Goal: Task Accomplishment & Management: Complete application form

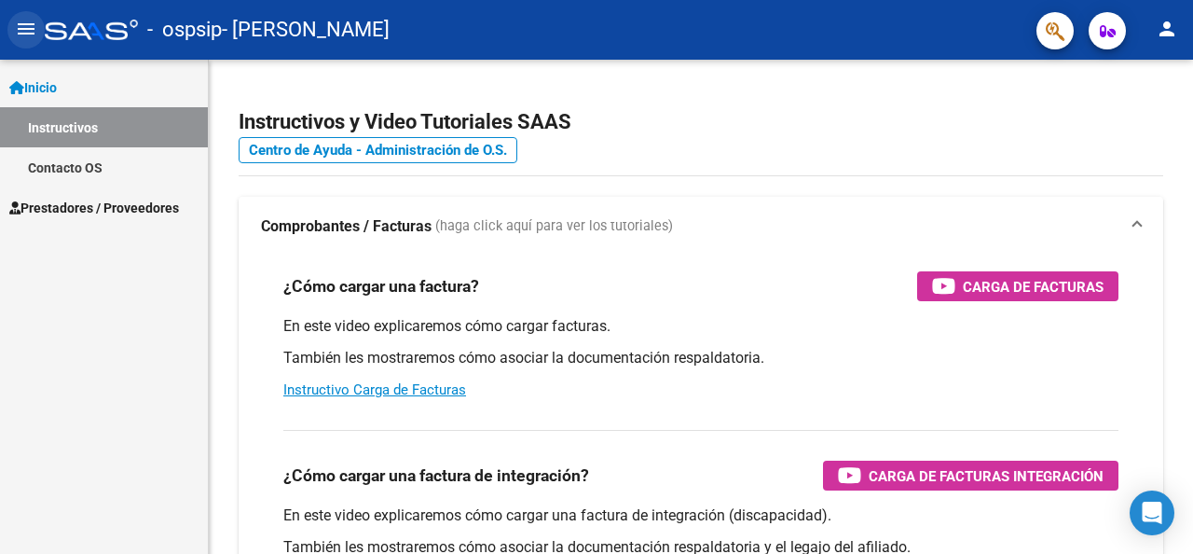
click at [20, 24] on mat-icon "menu" at bounding box center [26, 29] width 22 height 22
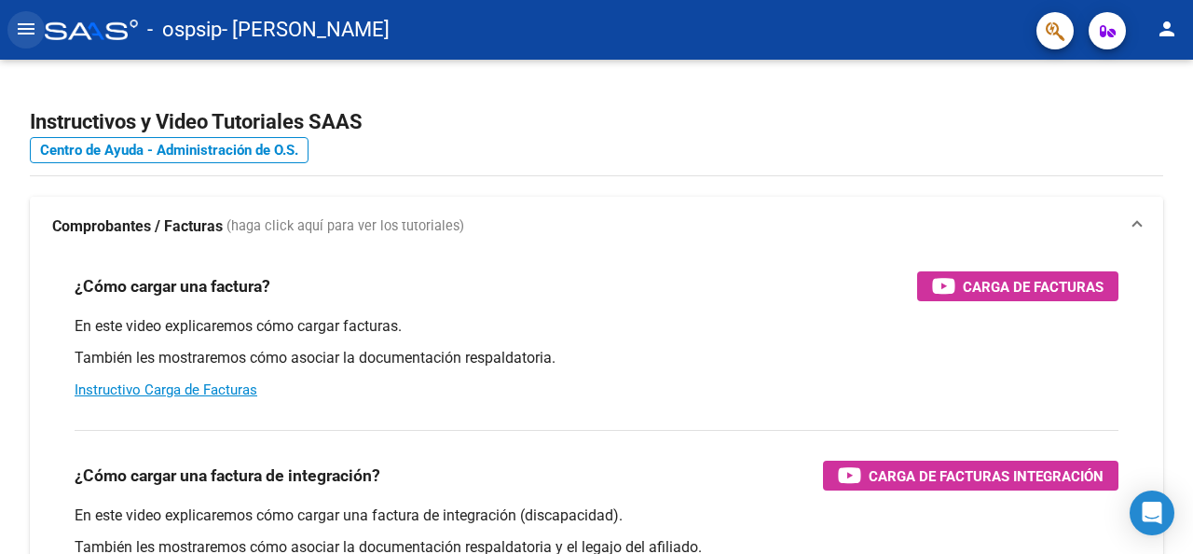
click at [36, 43] on button "menu" at bounding box center [25, 29] width 37 height 37
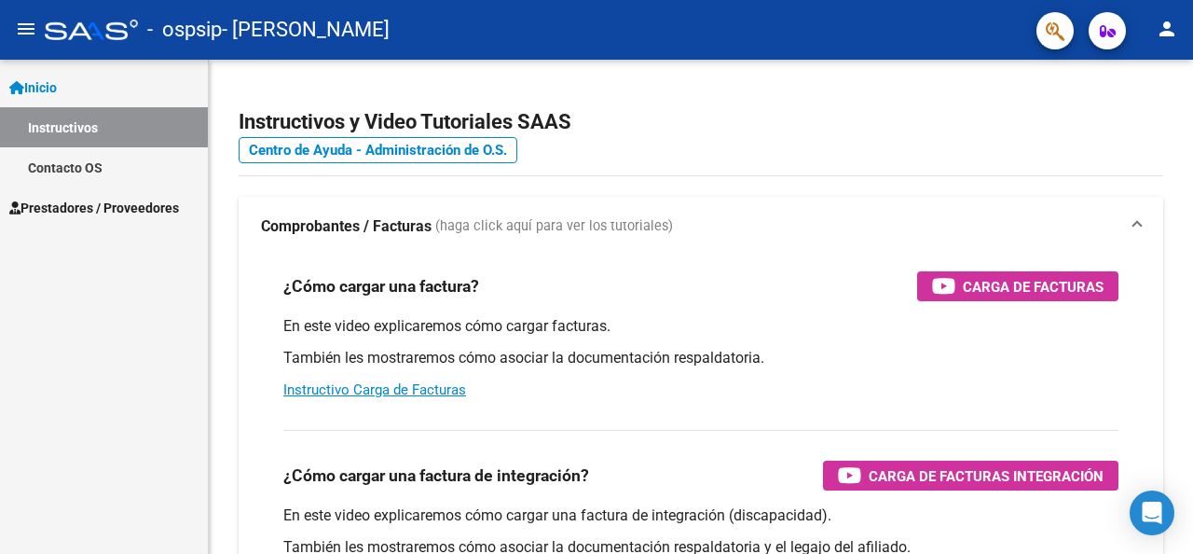
click at [50, 79] on span "Inicio" at bounding box center [33, 87] width 48 height 21
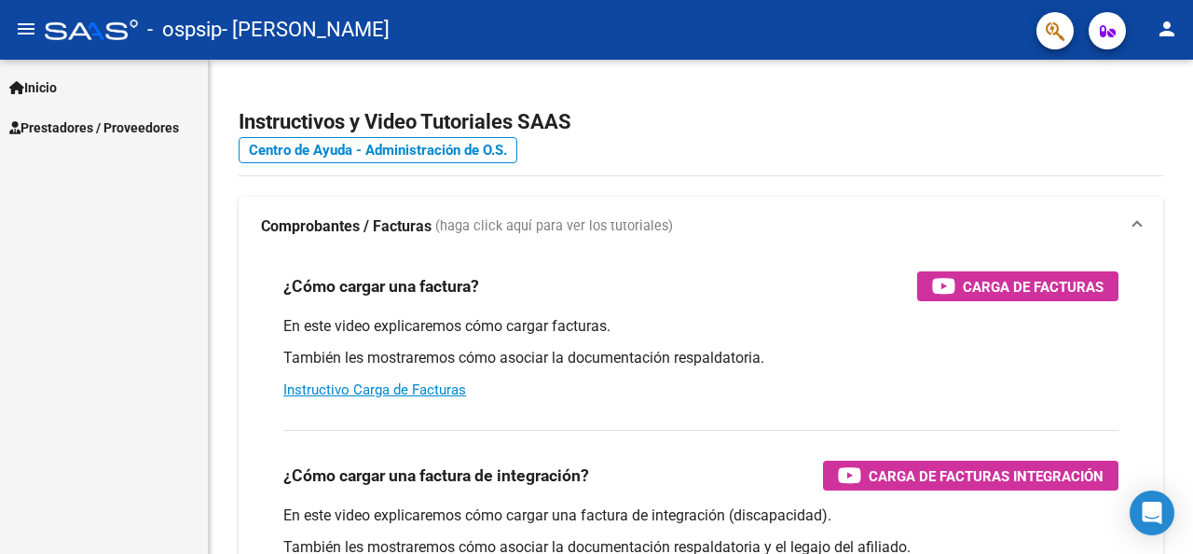
click at [70, 135] on span "Prestadores / Proveedores" at bounding box center [94, 127] width 170 height 21
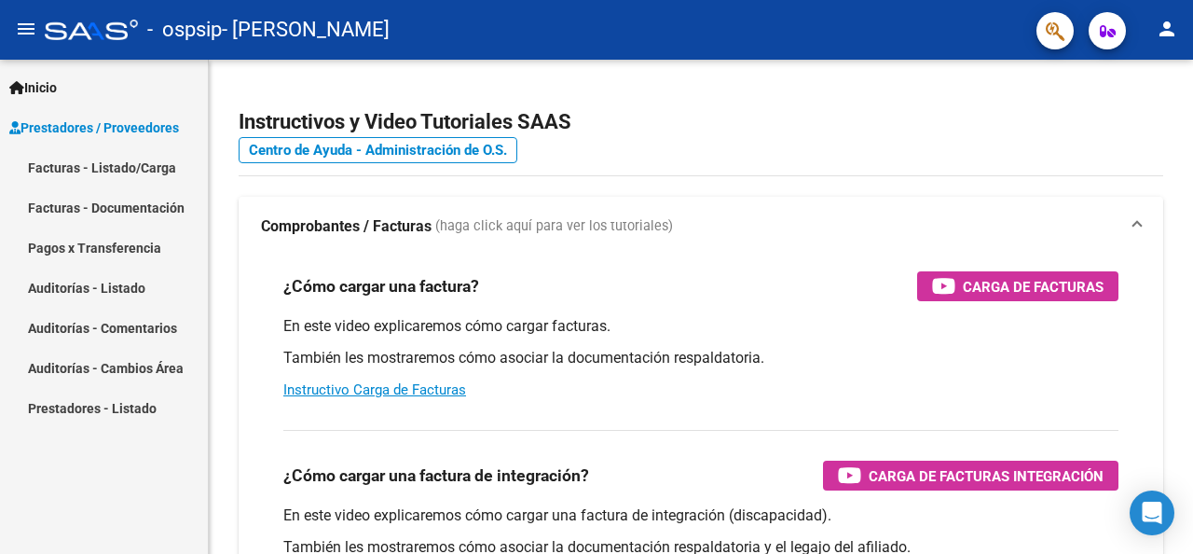
click at [75, 165] on link "Facturas - Listado/Carga" at bounding box center [104, 167] width 208 height 40
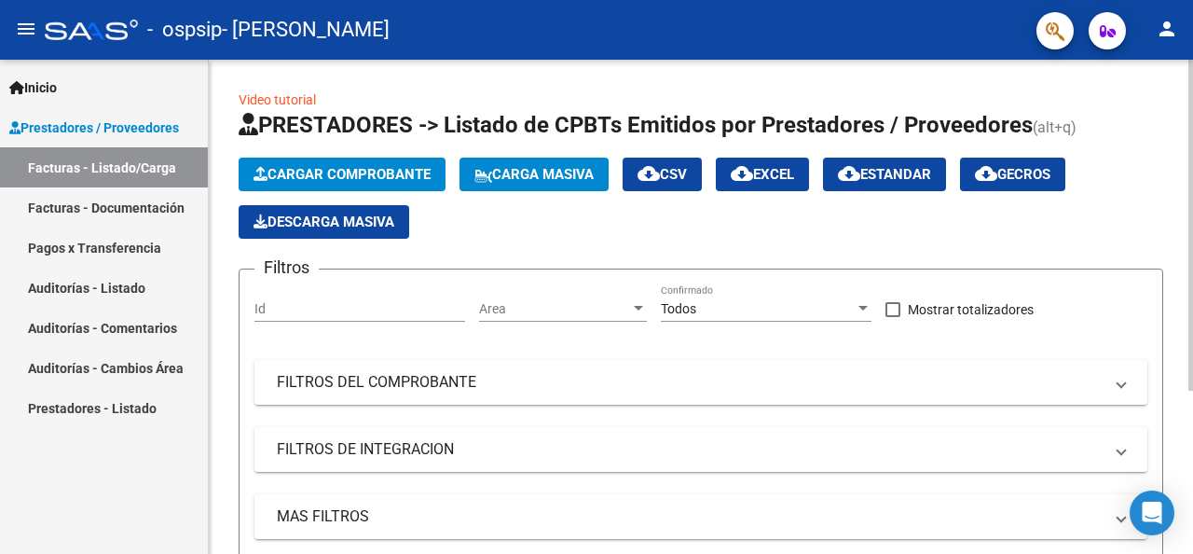
click at [327, 169] on span "Cargar Comprobante" at bounding box center [342, 174] width 177 height 17
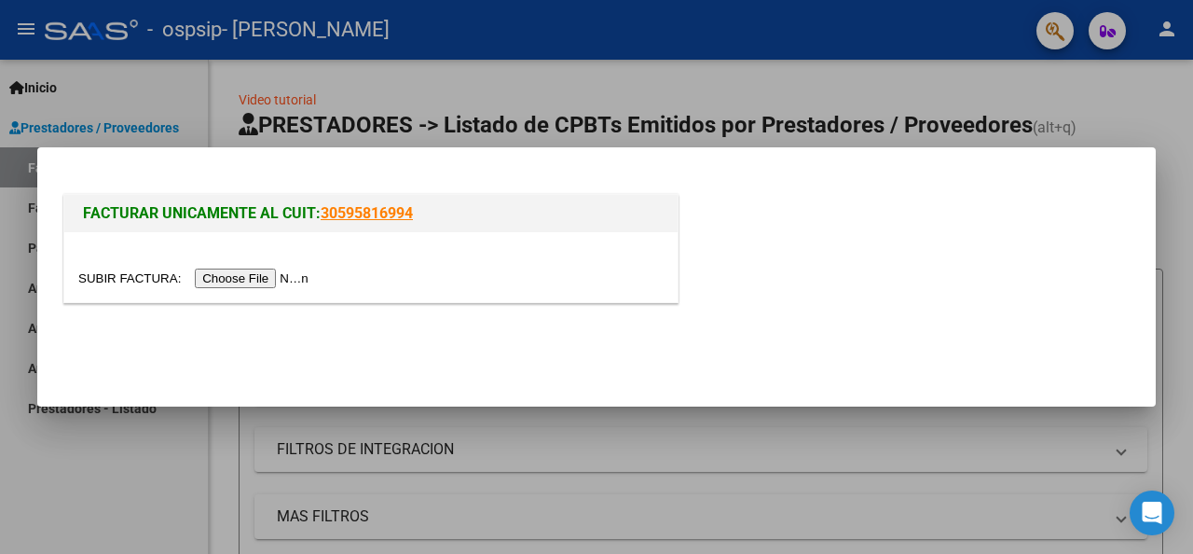
click at [265, 281] on input "file" at bounding box center [196, 278] width 236 height 20
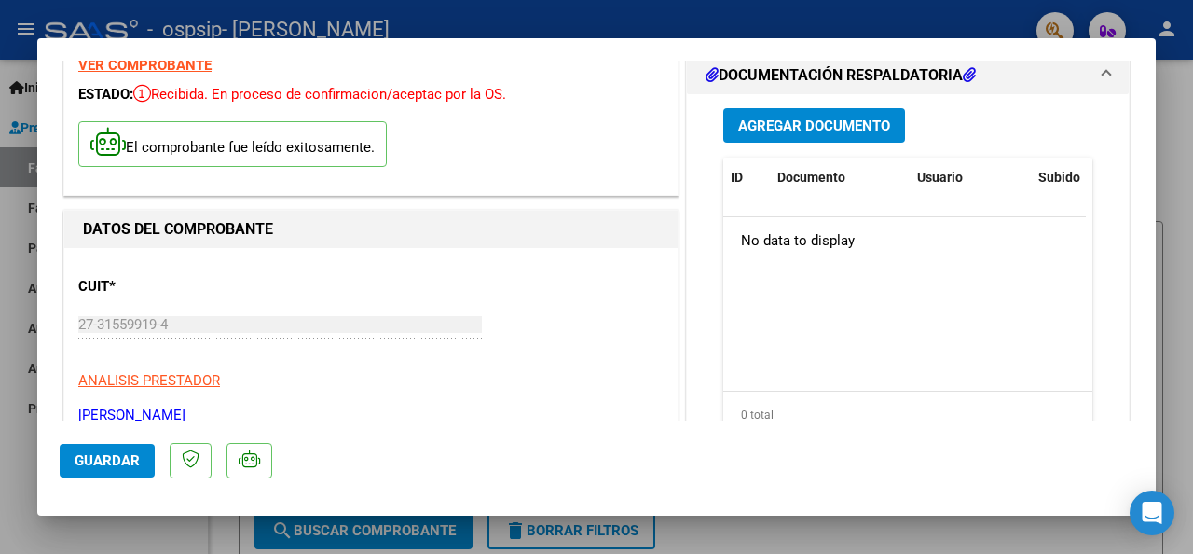
scroll to position [93, 0]
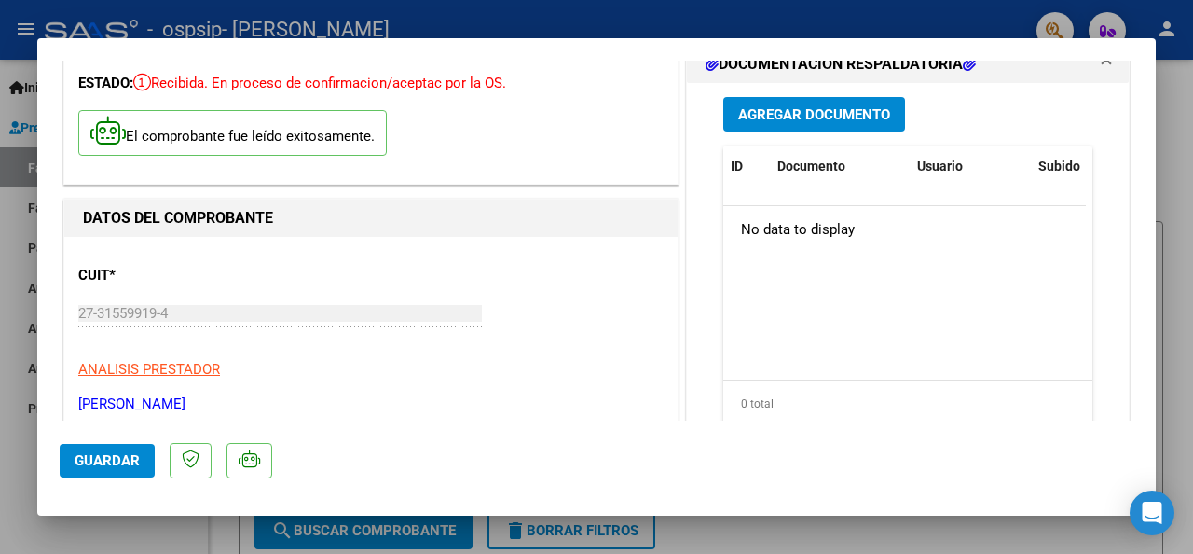
click at [124, 458] on span "Guardar" at bounding box center [107, 460] width 65 height 17
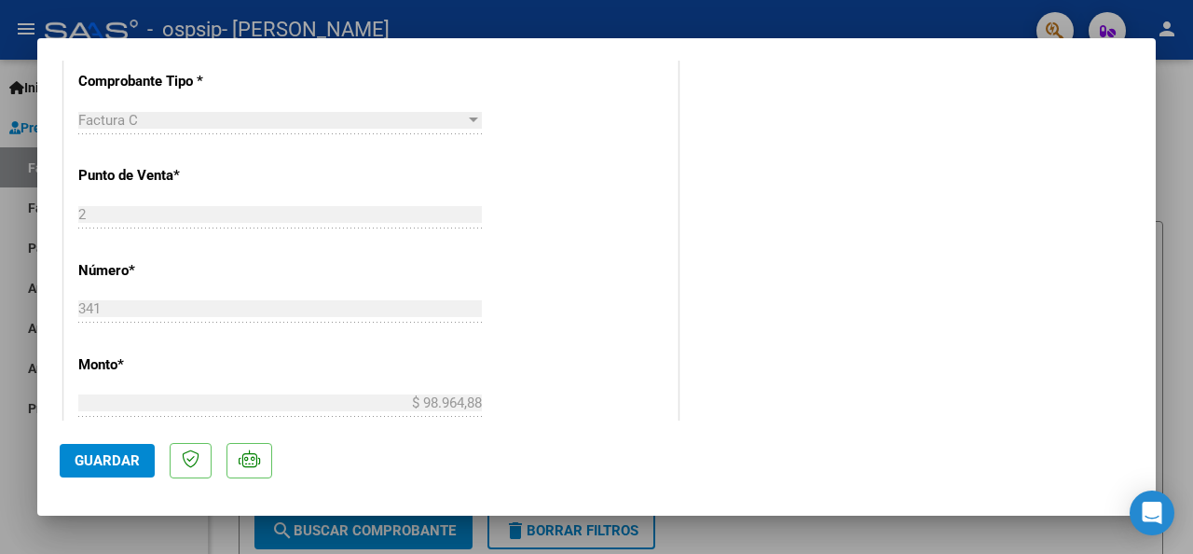
scroll to position [0, 0]
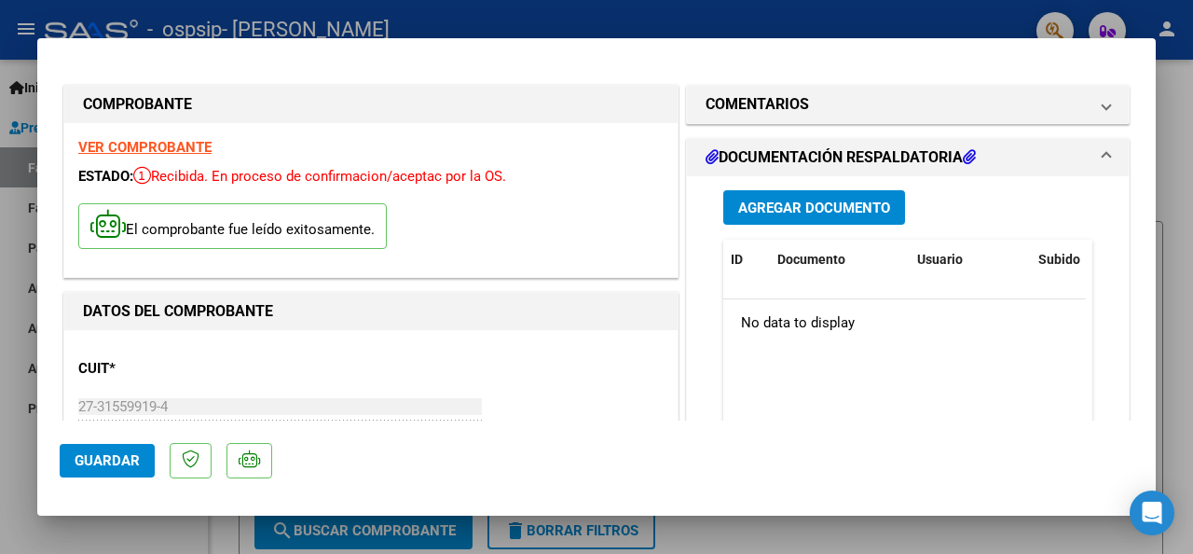
click at [785, 199] on span "Agregar Documento" at bounding box center [814, 207] width 152 height 17
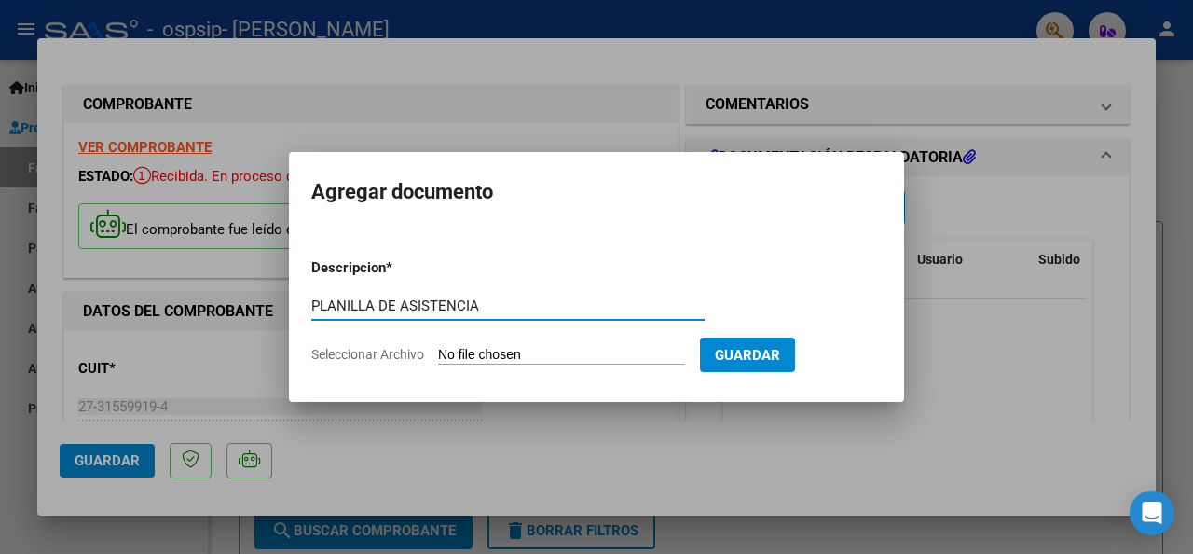
type input "PLANILLA DE ASISTENCIA"
click at [780, 357] on span "Guardar" at bounding box center [747, 355] width 65 height 17
click at [519, 353] on input "Seleccionar Archivo" at bounding box center [561, 356] width 247 height 18
type input "C:\fakepath\27315599194_011_00002_00000341 PA.pdf"
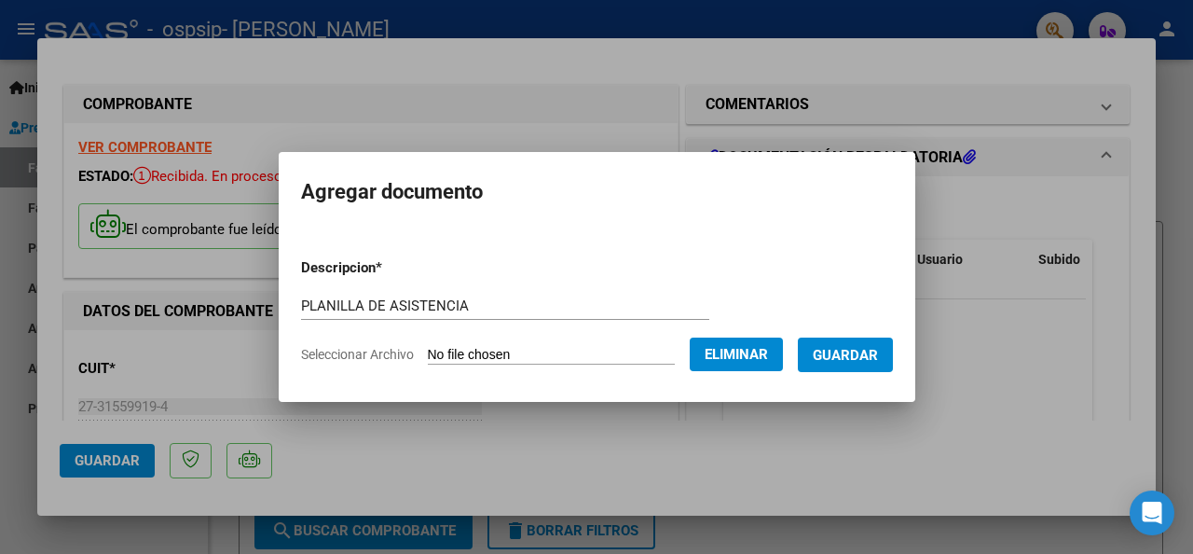
click at [852, 354] on span "Guardar" at bounding box center [845, 355] width 65 height 17
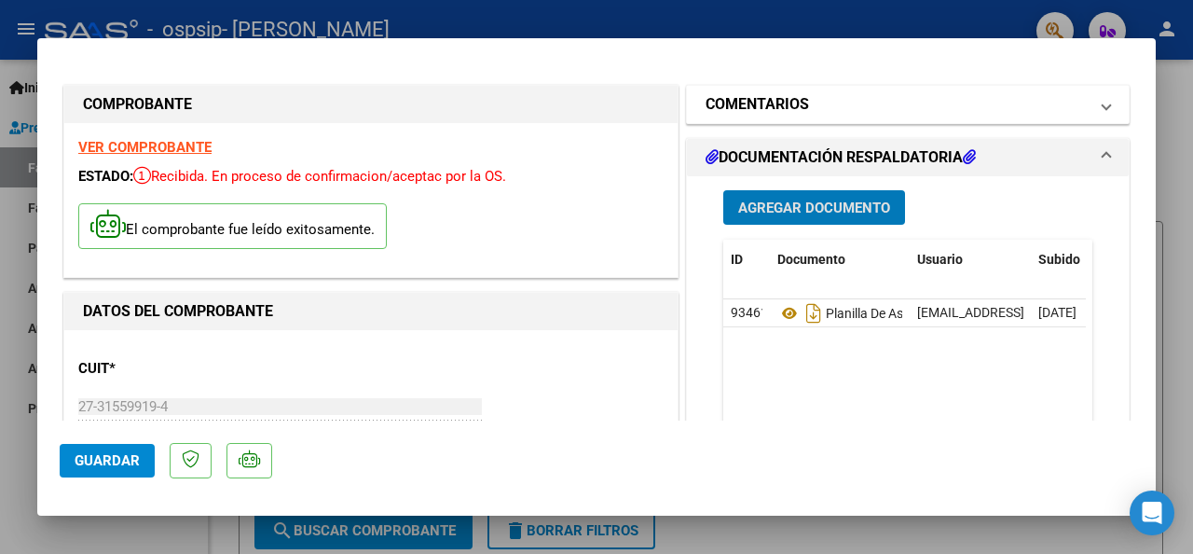
click at [1100, 107] on mat-expansion-panel-header "COMENTARIOS" at bounding box center [908, 104] width 442 height 37
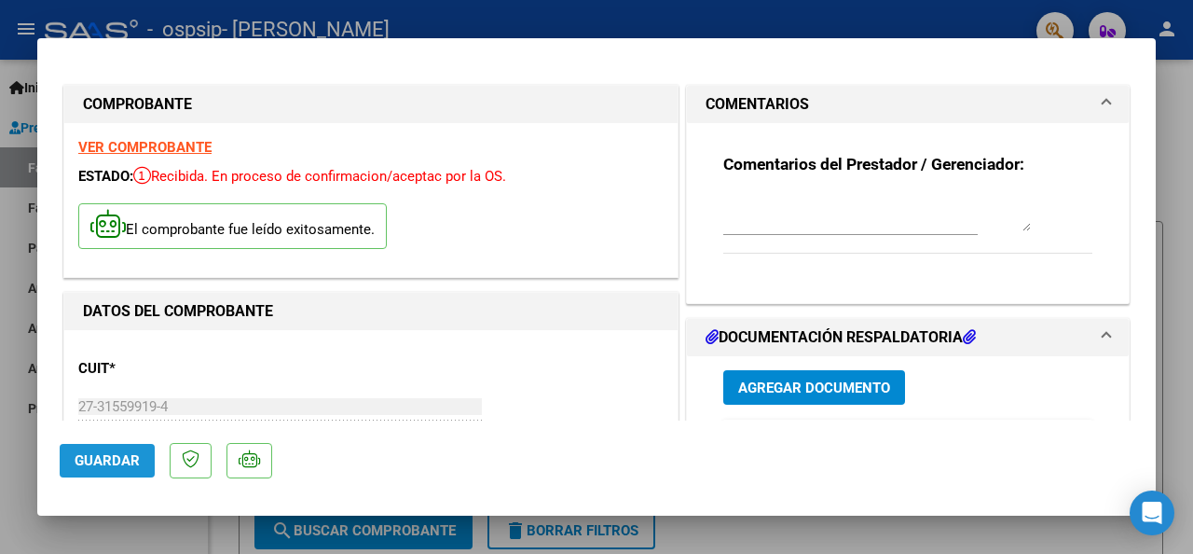
click at [110, 456] on span "Guardar" at bounding box center [107, 460] width 65 height 17
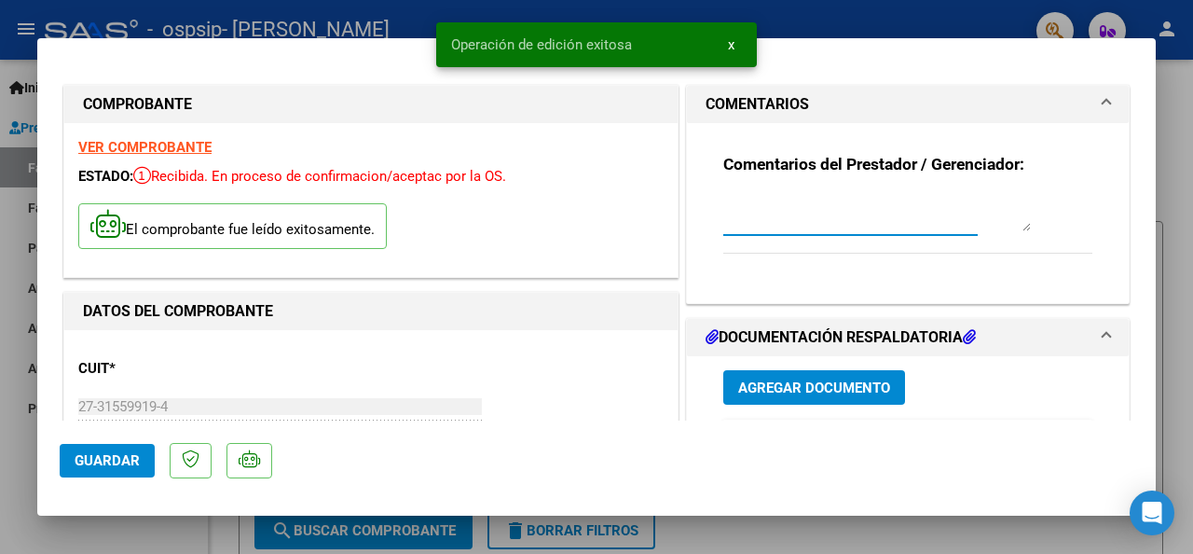
click at [805, 225] on textarea at bounding box center [877, 212] width 308 height 37
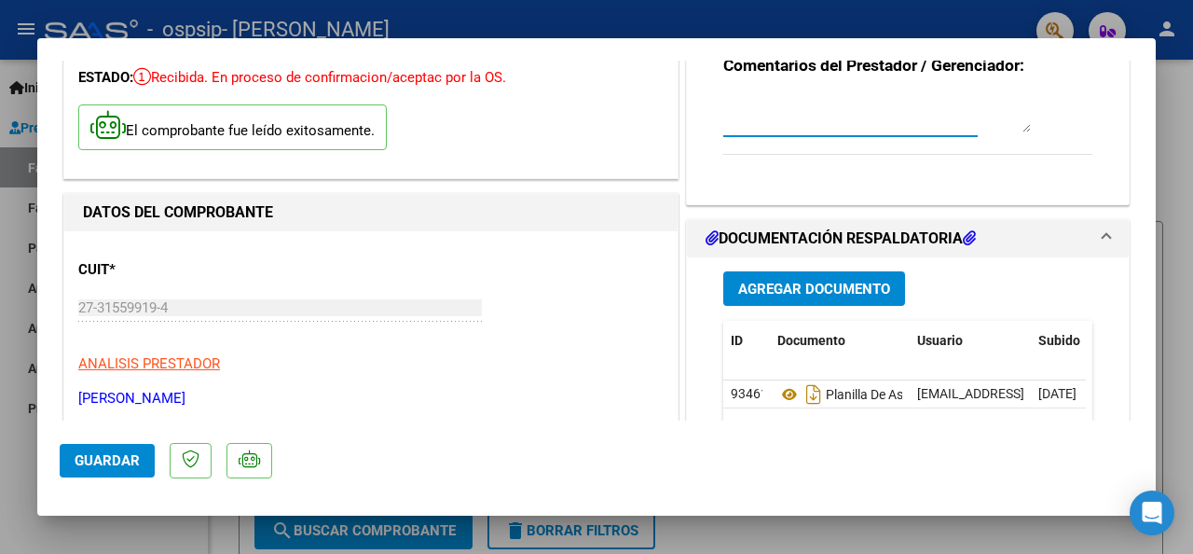
scroll to position [186, 0]
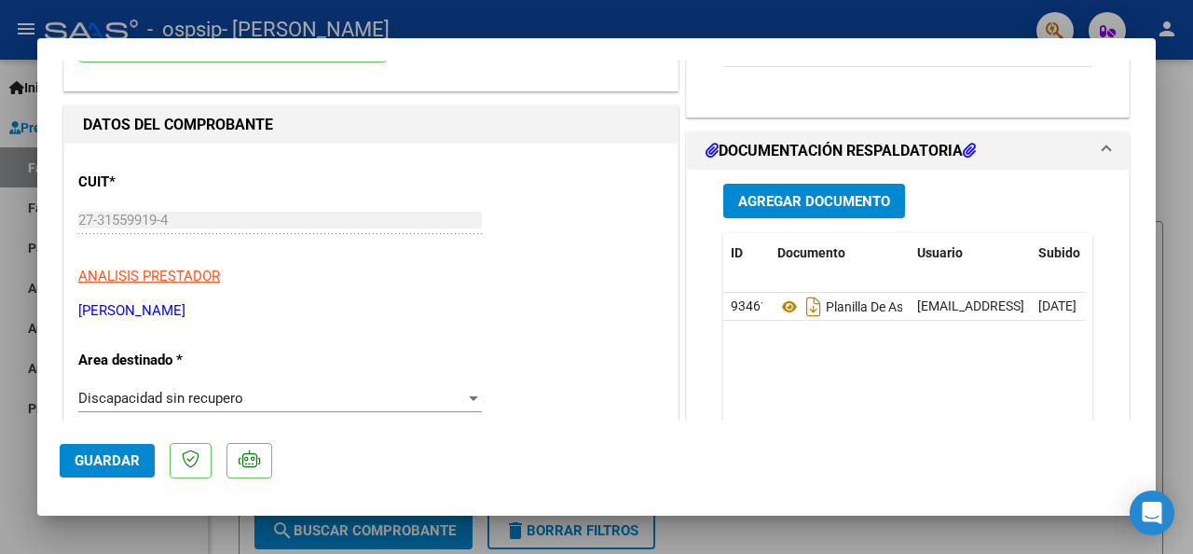
click at [357, 401] on div "Discapacidad sin recupero" at bounding box center [271, 398] width 387 height 17
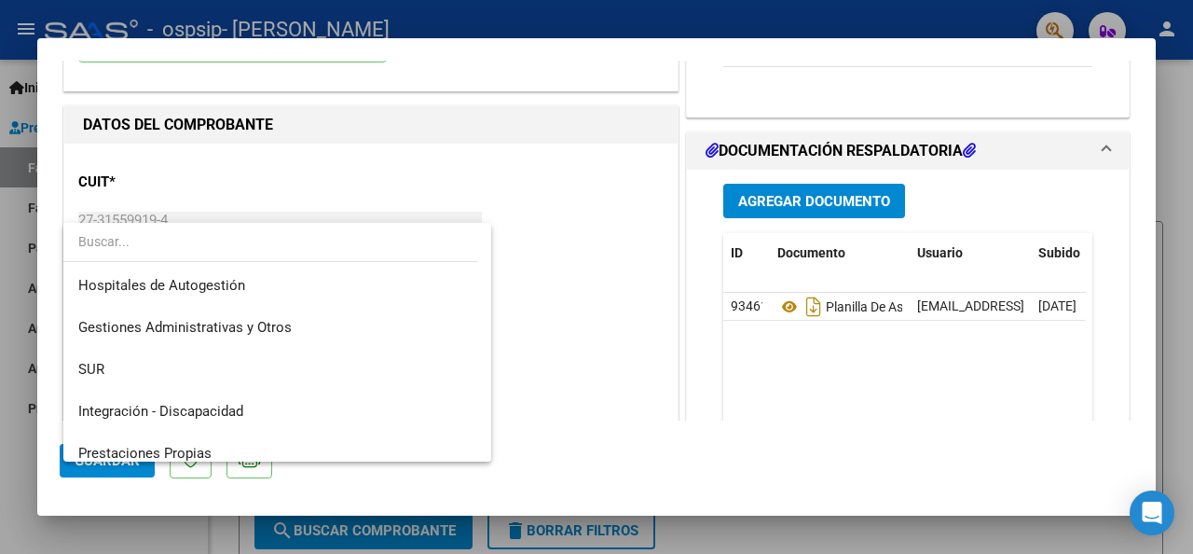
scroll to position [181, 0]
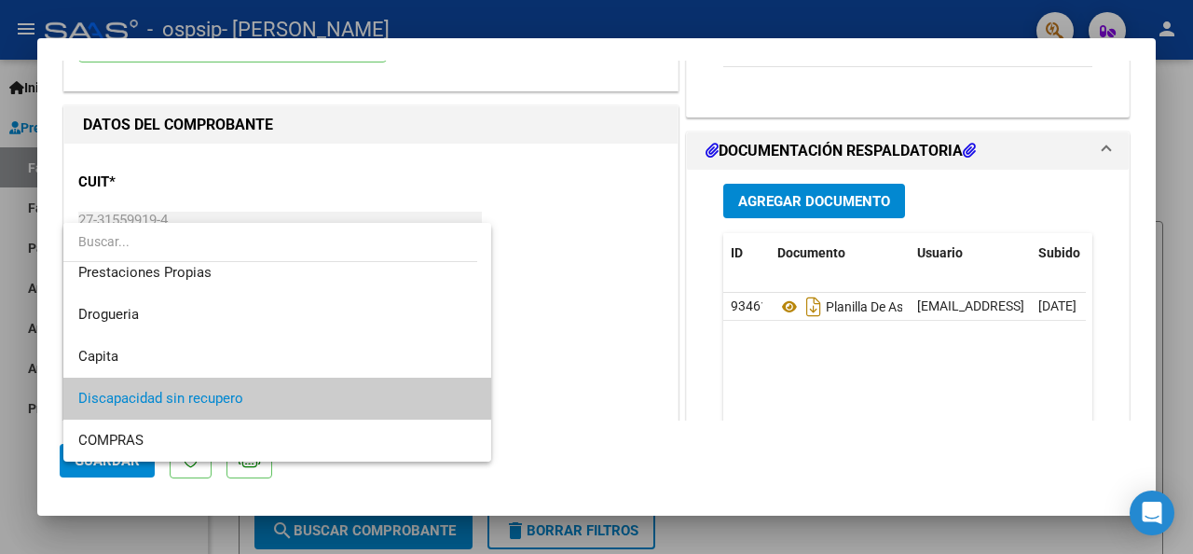
click at [357, 401] on span "Discapacidad sin recupero" at bounding box center [277, 398] width 399 height 42
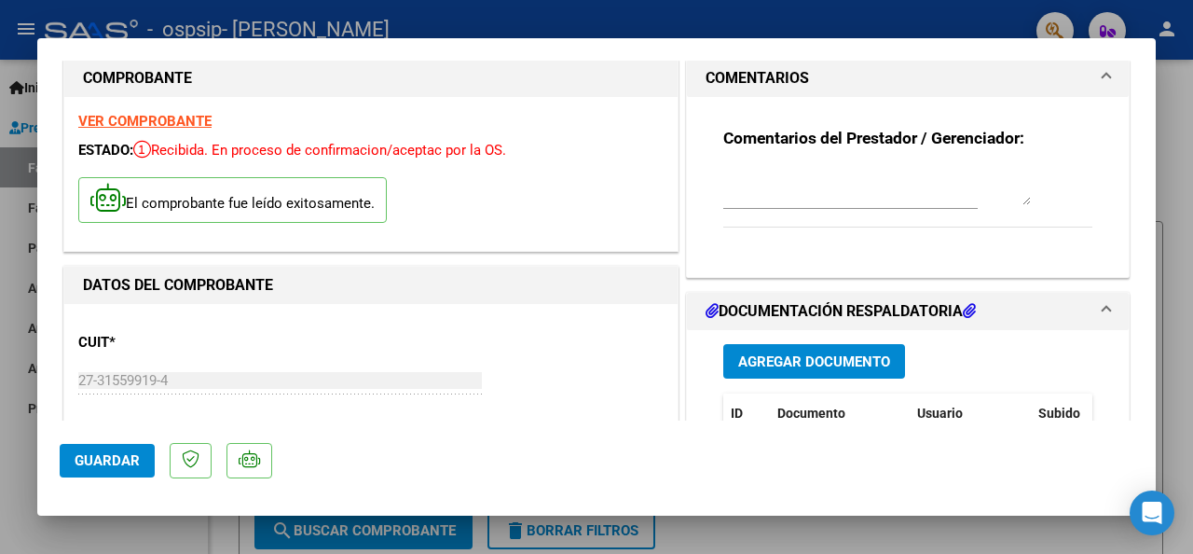
scroll to position [0, 0]
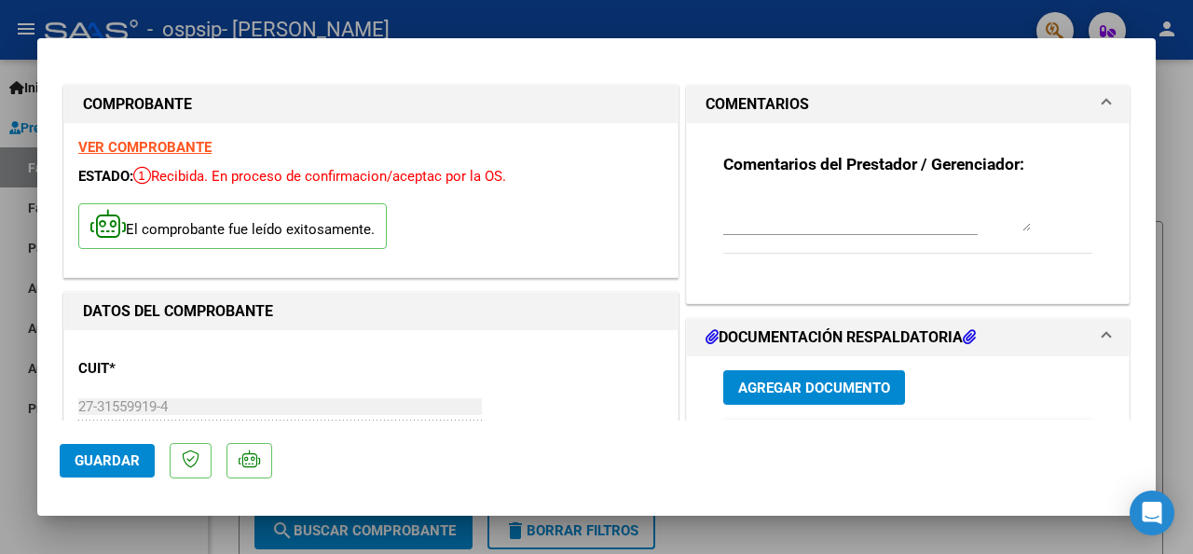
click at [995, 215] on textarea at bounding box center [877, 212] width 308 height 37
click at [995, 214] on textarea at bounding box center [877, 212] width 308 height 37
click at [995, 216] on textarea at bounding box center [877, 212] width 308 height 37
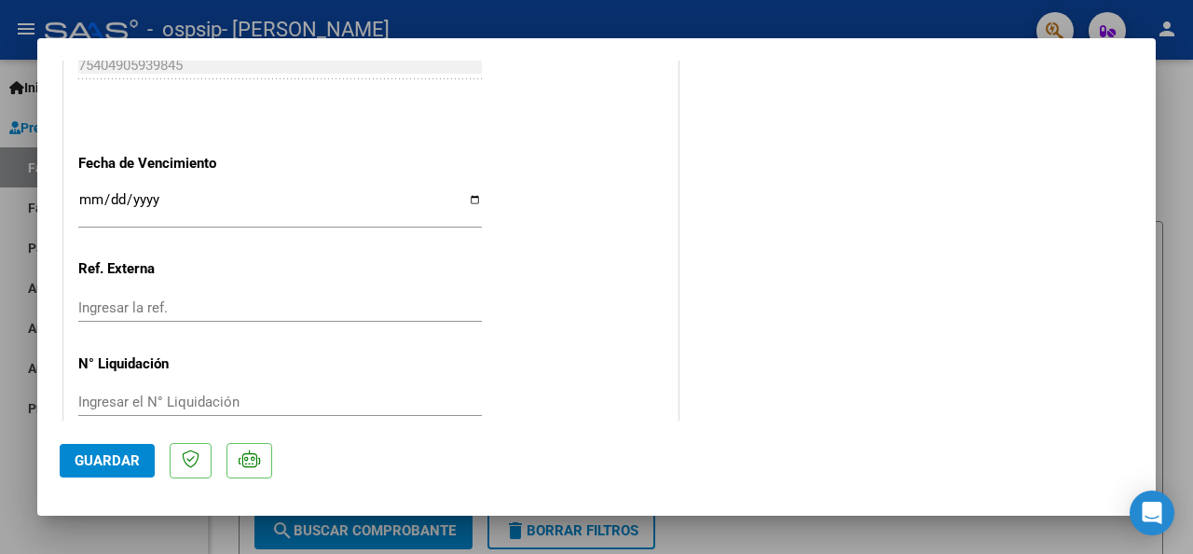
scroll to position [1149, 0]
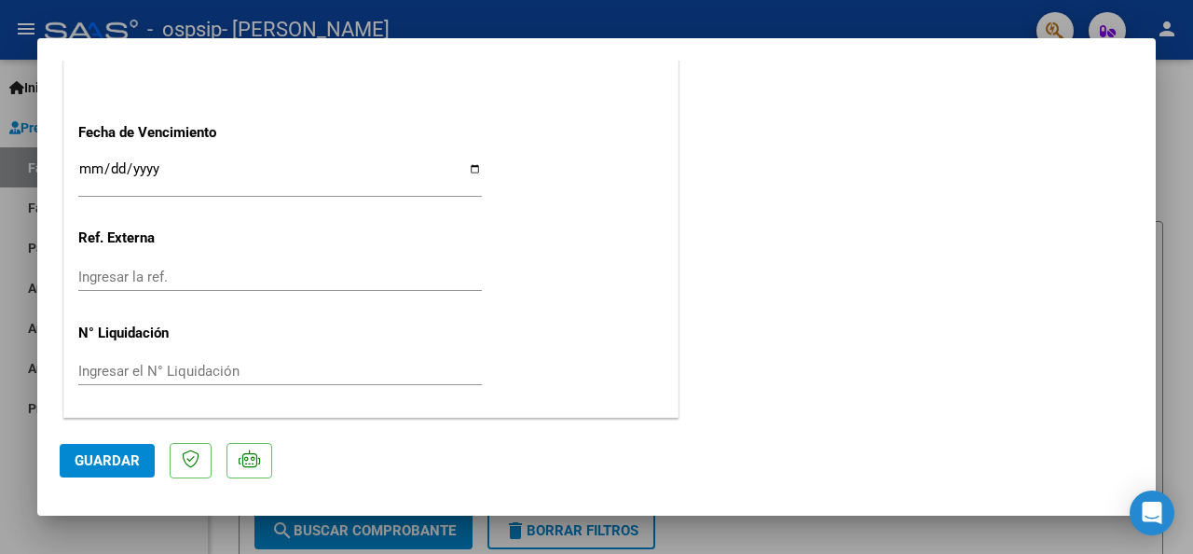
click at [120, 459] on span "Guardar" at bounding box center [107, 460] width 65 height 17
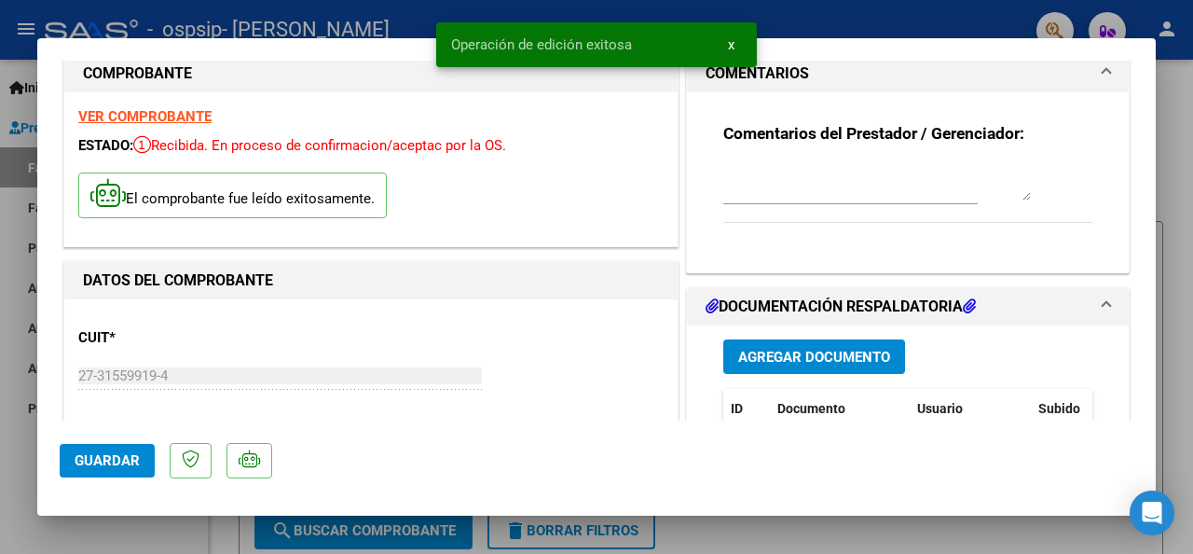
scroll to position [0, 0]
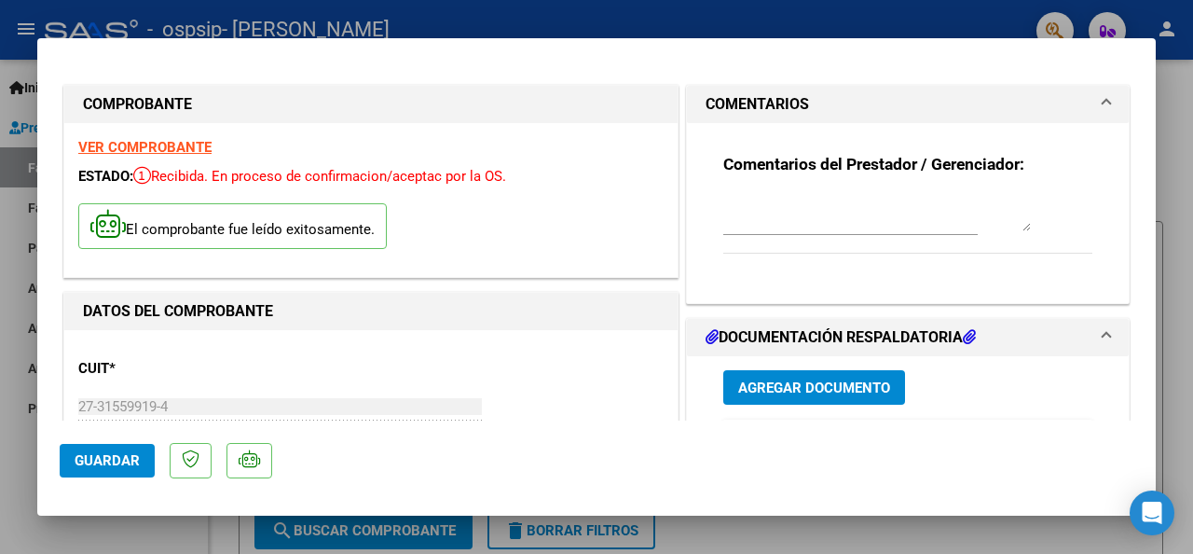
click at [1172, 128] on div at bounding box center [596, 277] width 1193 height 554
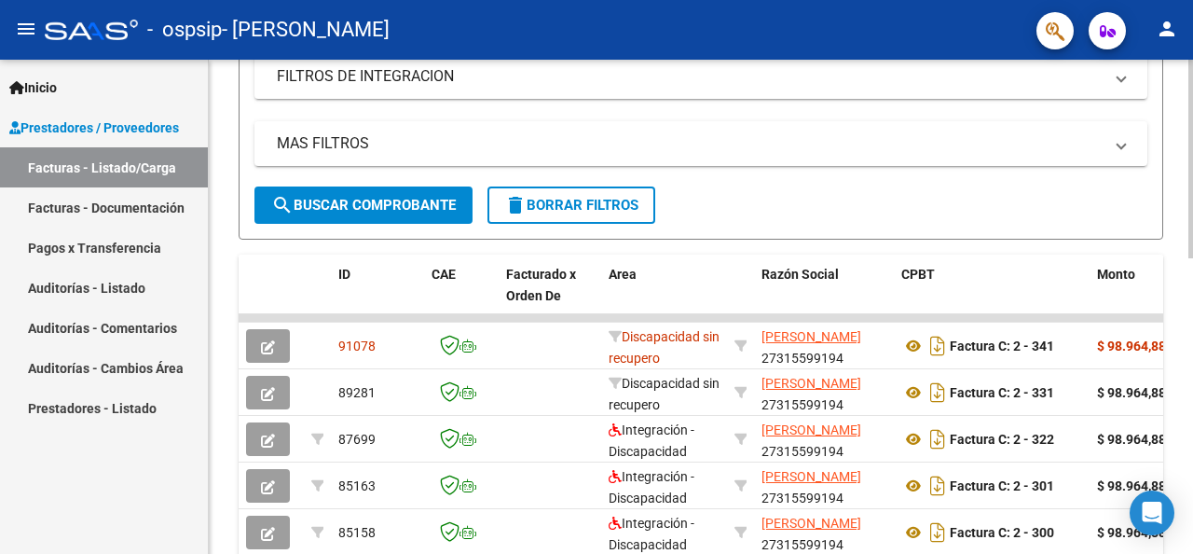
scroll to position [466, 0]
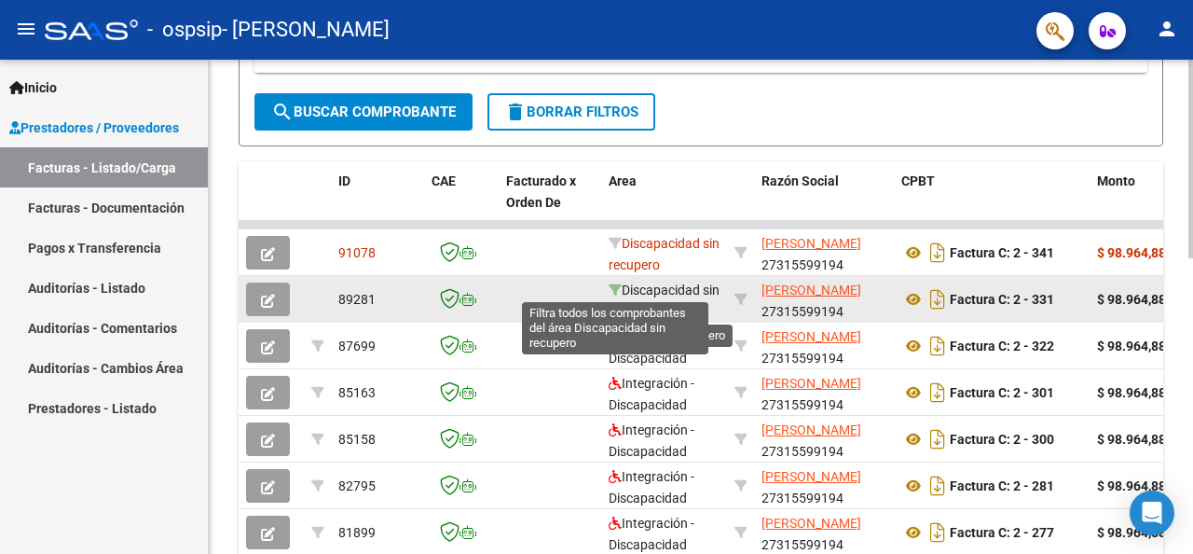
click at [612, 287] on icon at bounding box center [615, 289] width 13 height 13
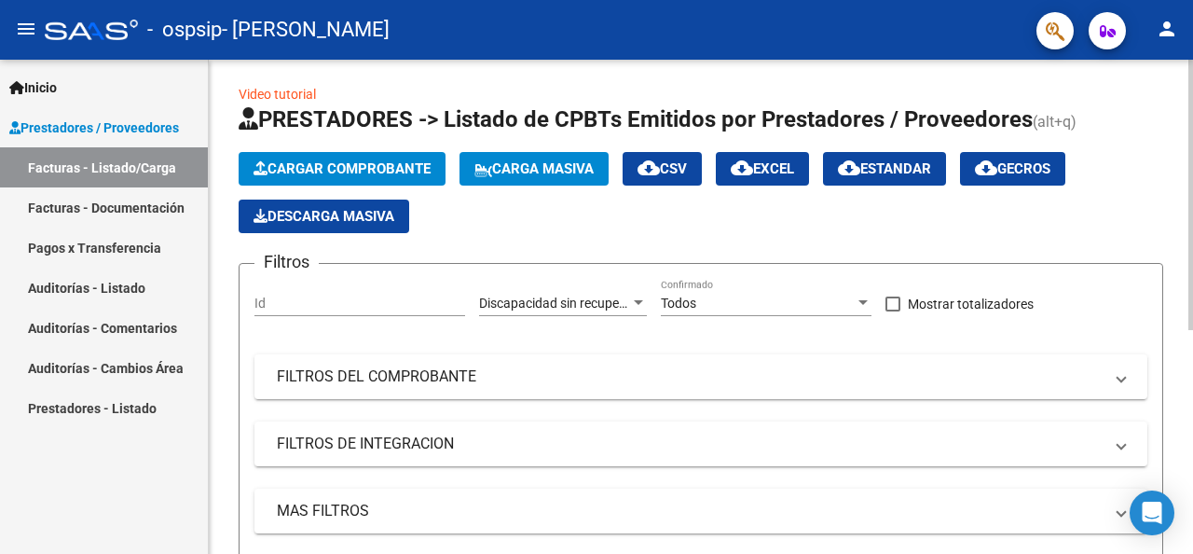
scroll to position [0, 0]
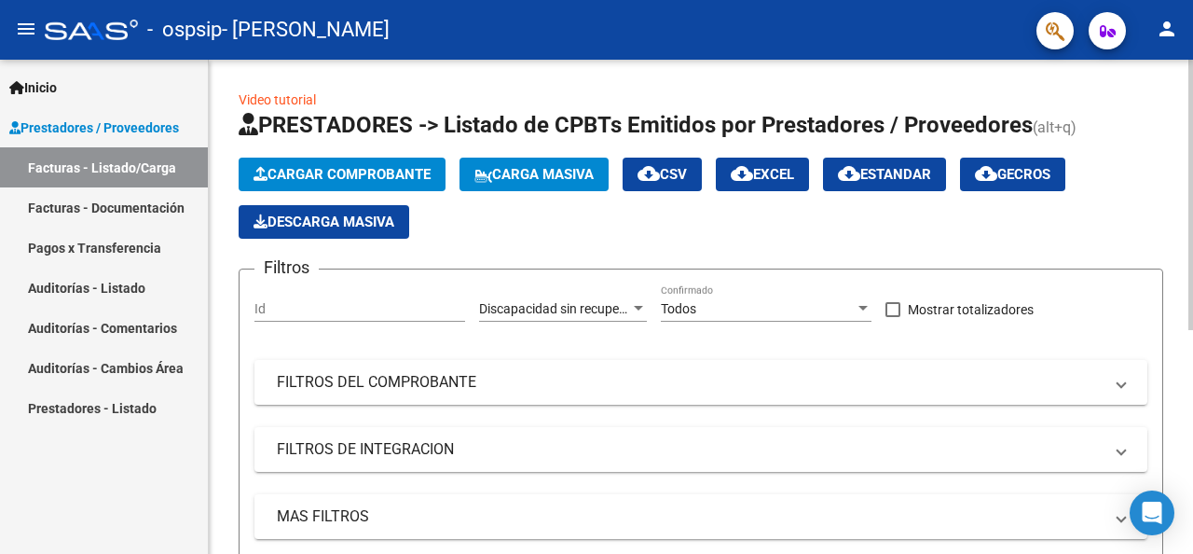
click at [380, 152] on app-list-header "PRESTADORES -> Listado de CPBTs Emitidos por Prestadores / Proveedores (alt+q) …" at bounding box center [701, 361] width 925 height 502
click at [380, 166] on span "Cargar Comprobante" at bounding box center [342, 174] width 177 height 17
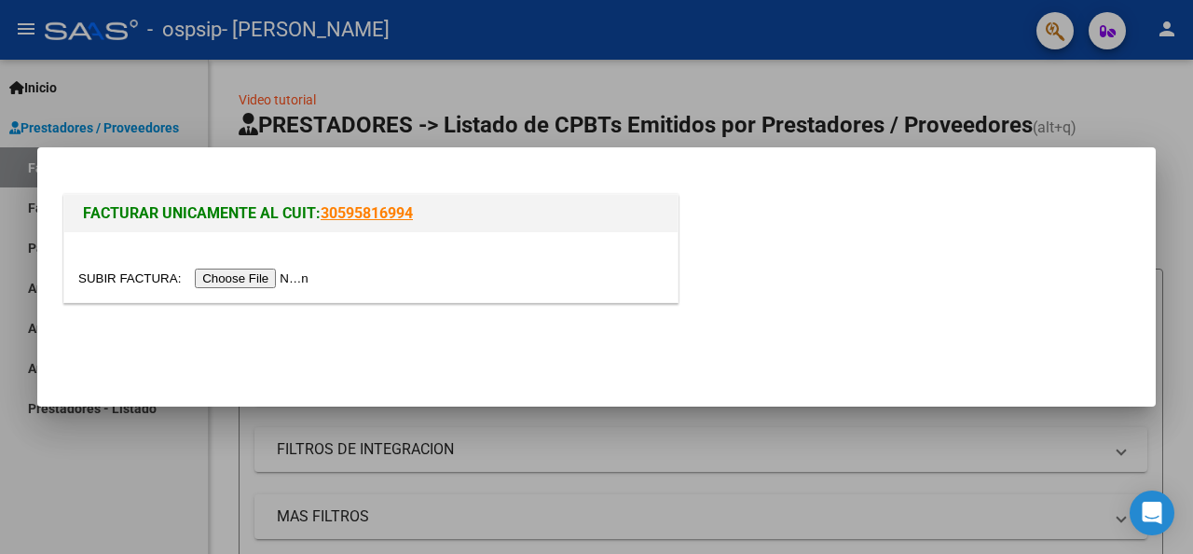
click at [283, 275] on input "file" at bounding box center [196, 278] width 236 height 20
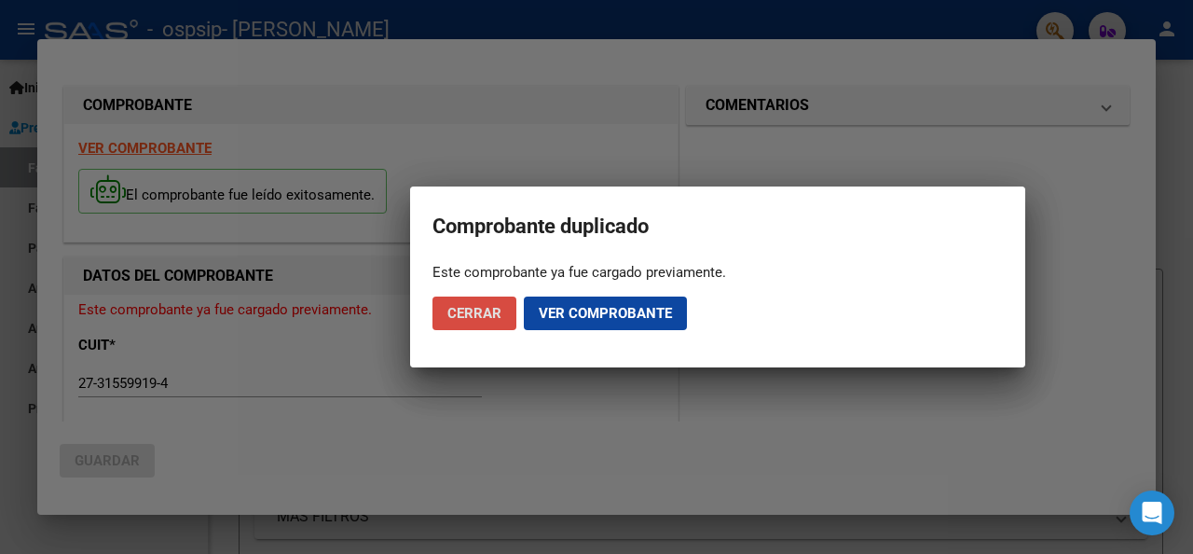
click at [461, 310] on span "Cerrar" at bounding box center [474, 313] width 54 height 17
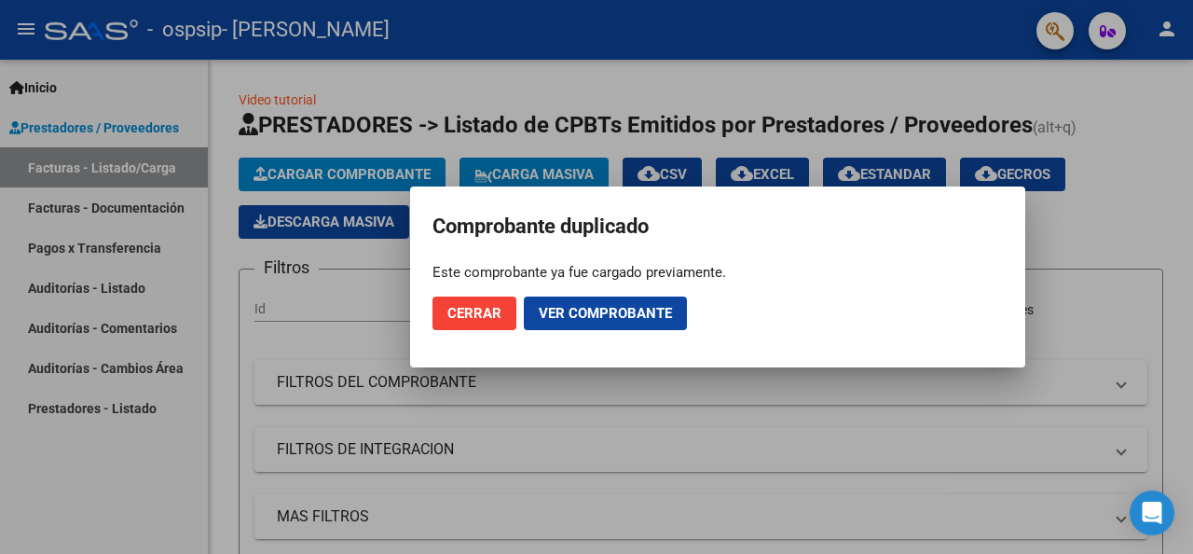
click at [1118, 117] on div at bounding box center [596, 277] width 1193 height 554
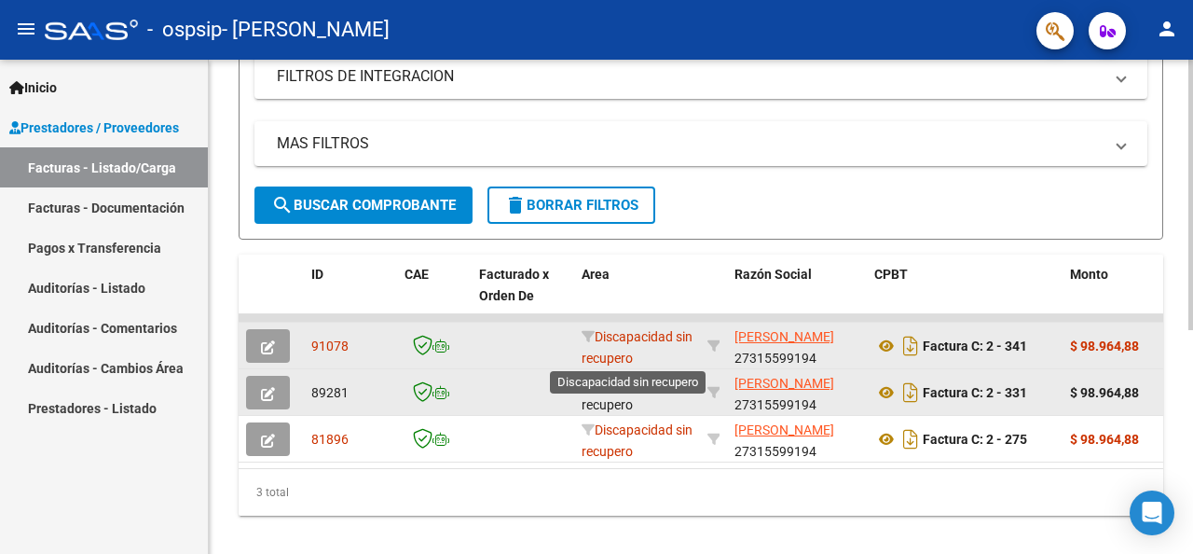
scroll to position [3, 0]
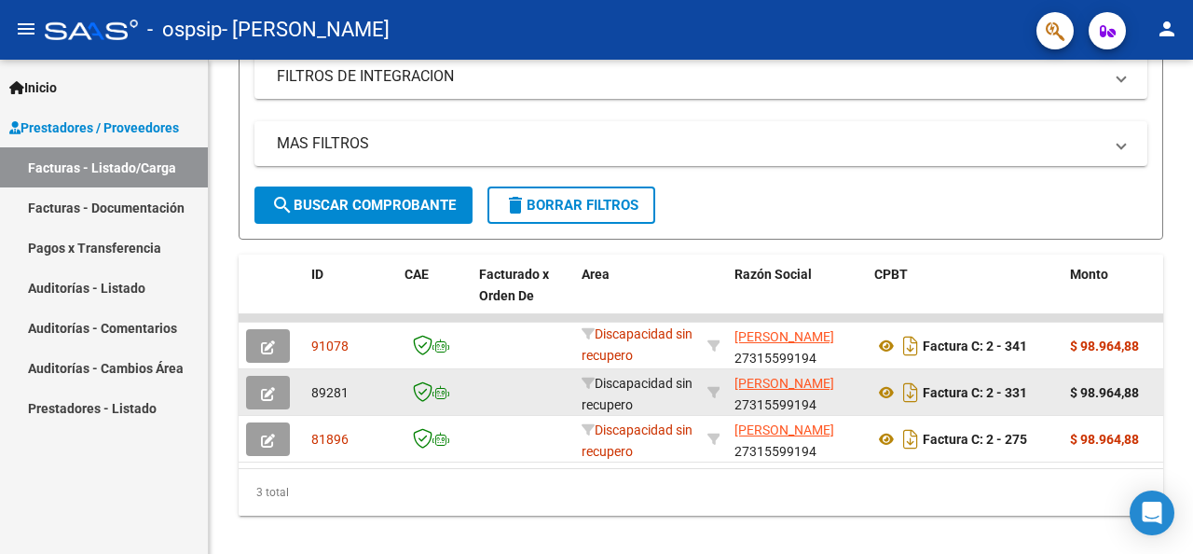
click at [149, 213] on link "Facturas - Documentación" at bounding box center [104, 207] width 208 height 40
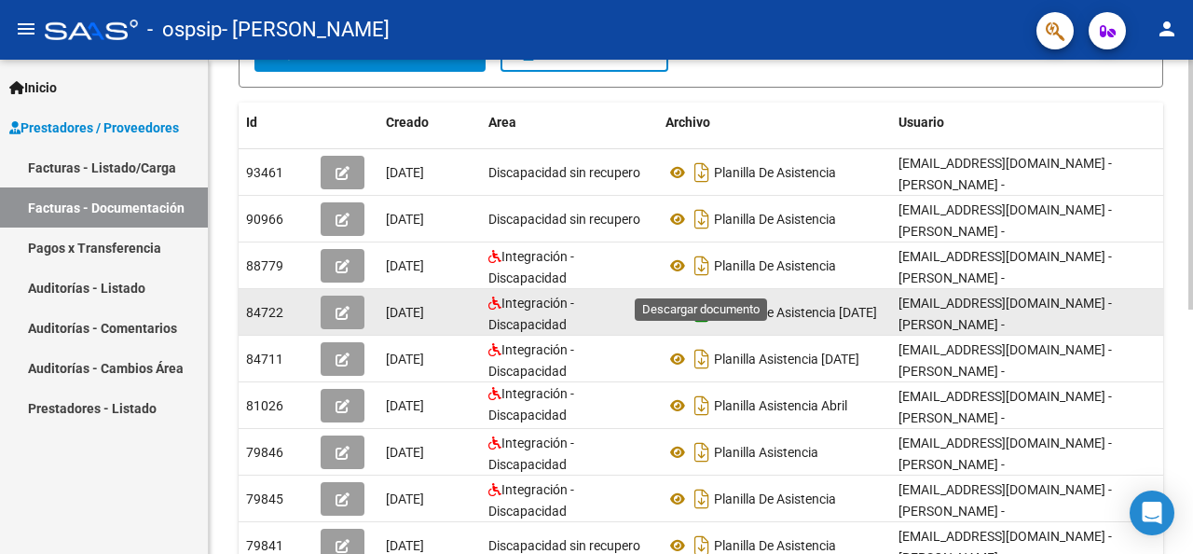
scroll to position [373, 0]
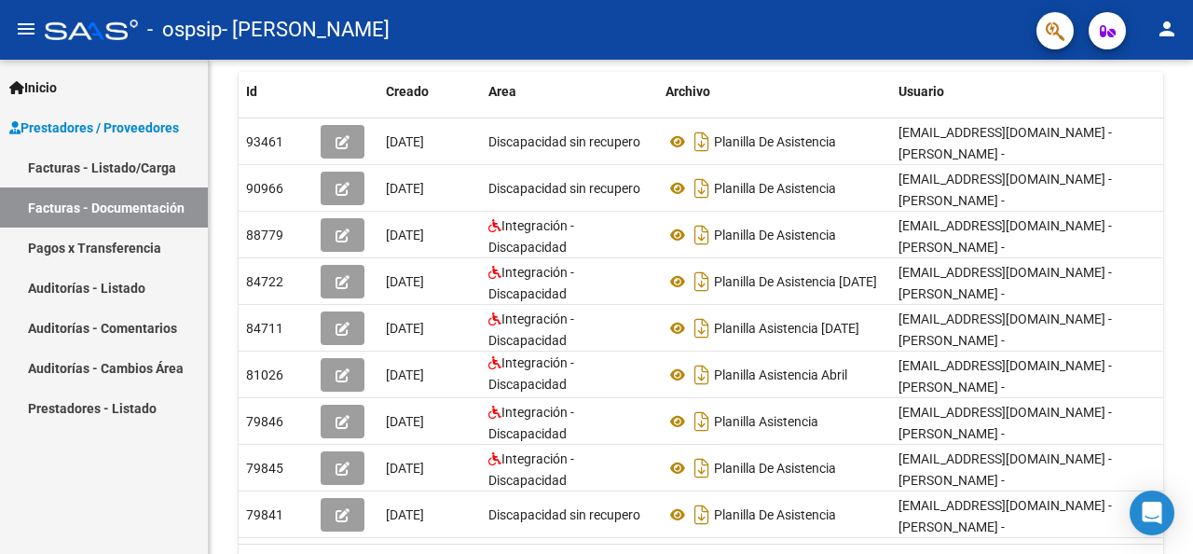
drag, startPoint x: 820, startPoint y: 542, endPoint x: 952, endPoint y: 564, distance: 133.3
click at [952, 553] on html "menu - ospsip - [PERSON_NAME] person Inicio Instructivos Contacto OS Prestadore…" at bounding box center [596, 277] width 1193 height 554
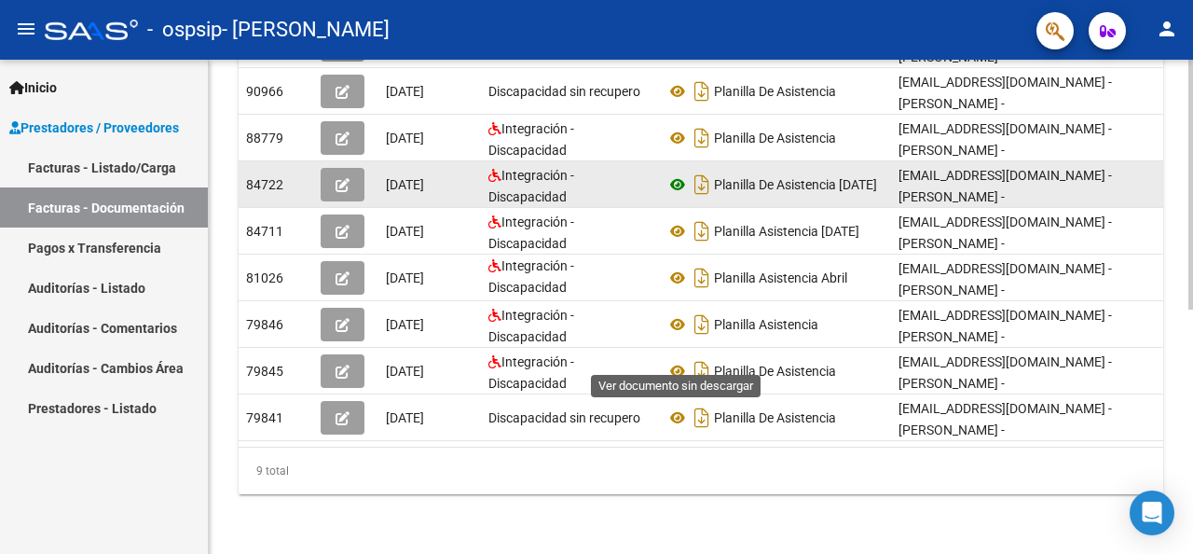
scroll to position [0, 0]
